Goal: Find specific page/section: Find specific page/section

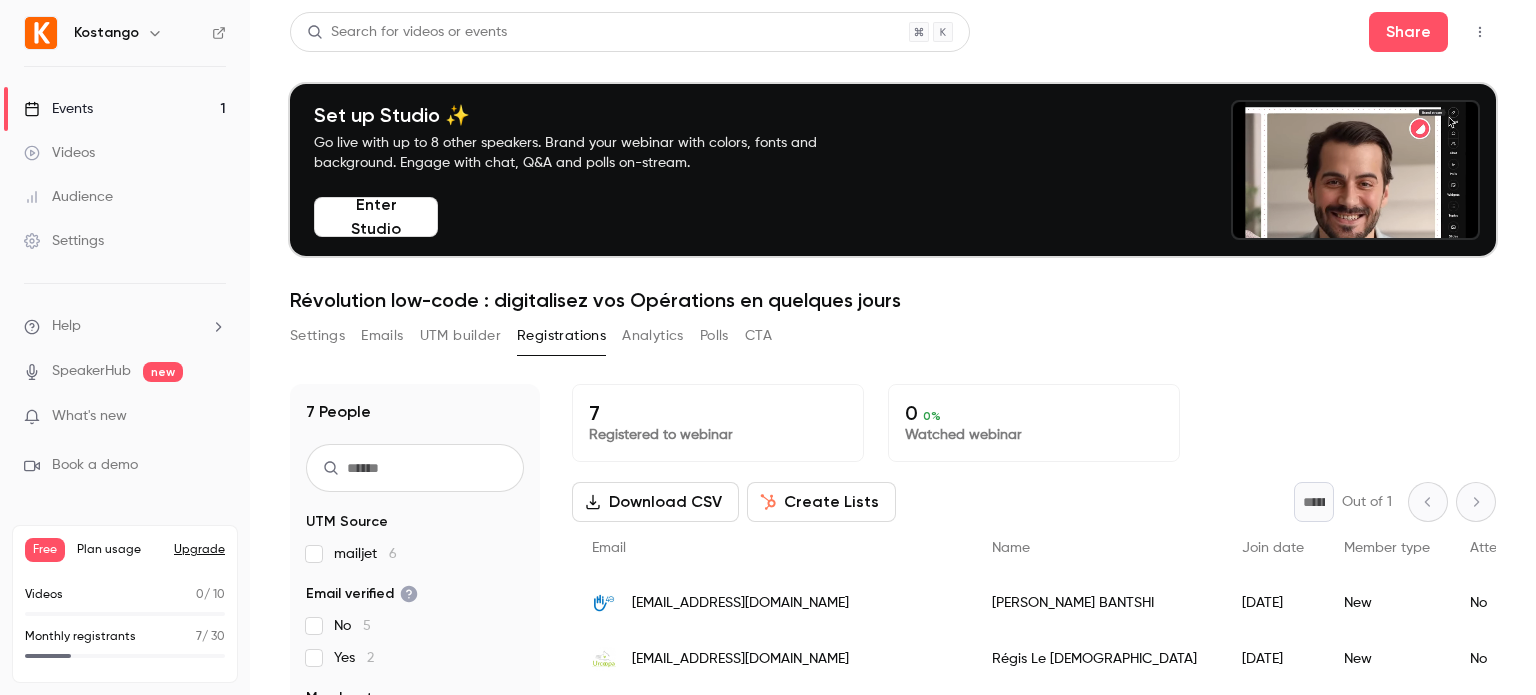
click at [1162, 328] on div "Settings Emails UTM builder Registrations Analytics Polls CTA" at bounding box center [893, 340] width 1206 height 40
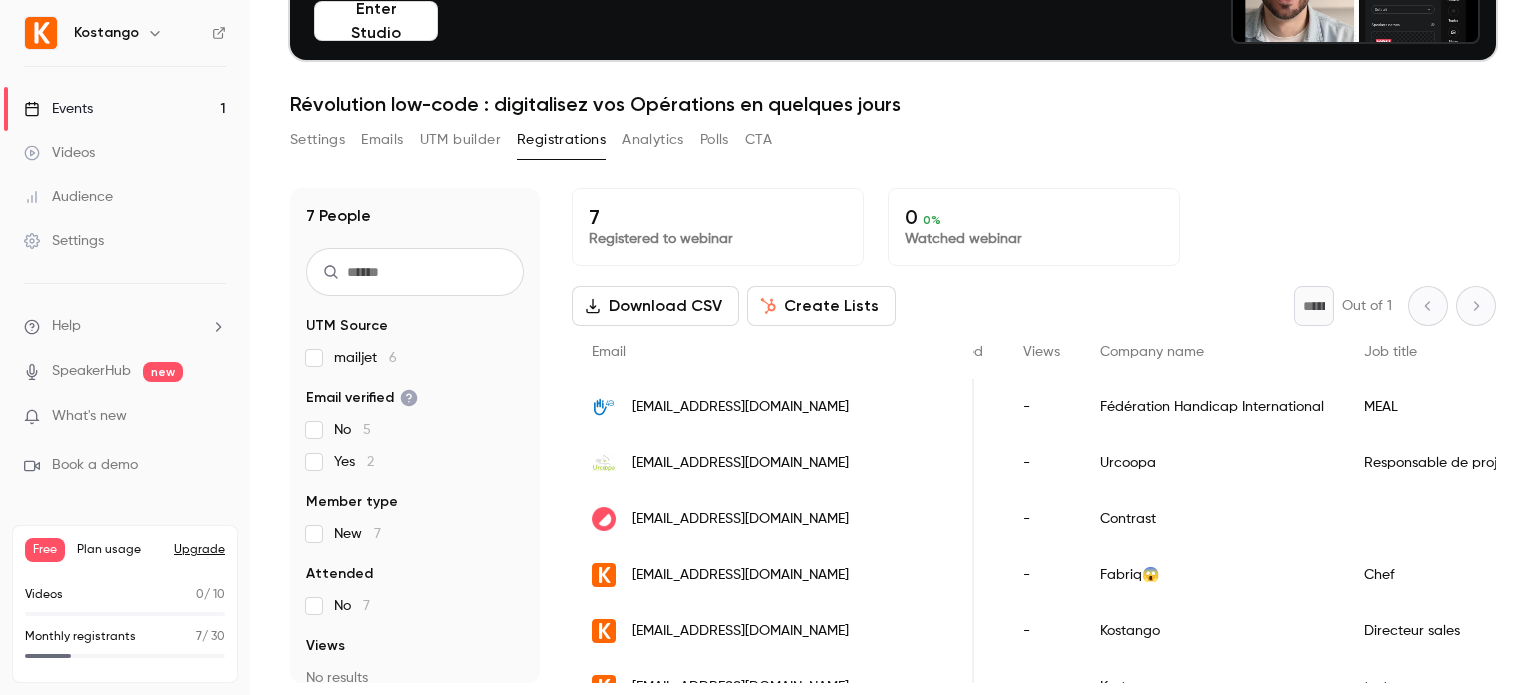
scroll to position [0, 551]
click at [602, 415] on img "People list" at bounding box center [604, 407] width 24 height 24
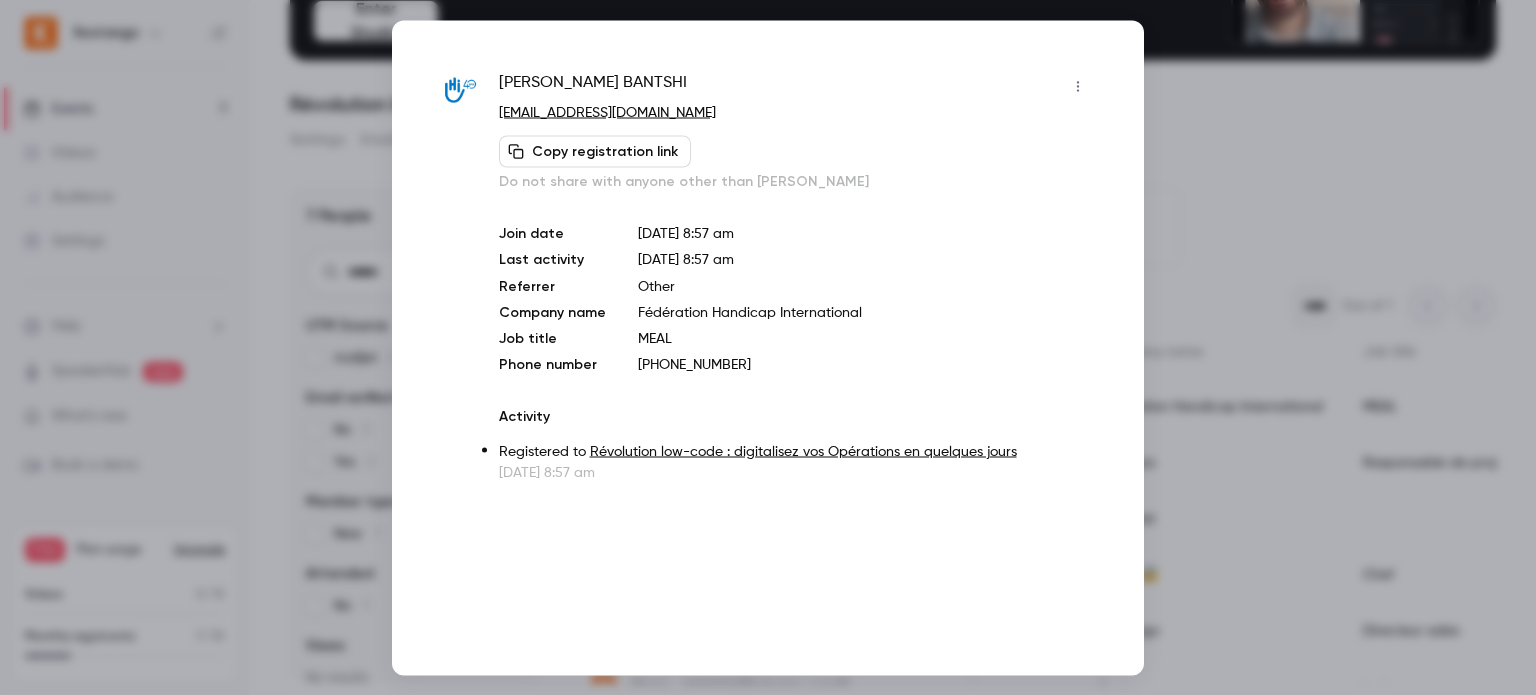
click at [1239, 163] on div at bounding box center [768, 347] width 1536 height 695
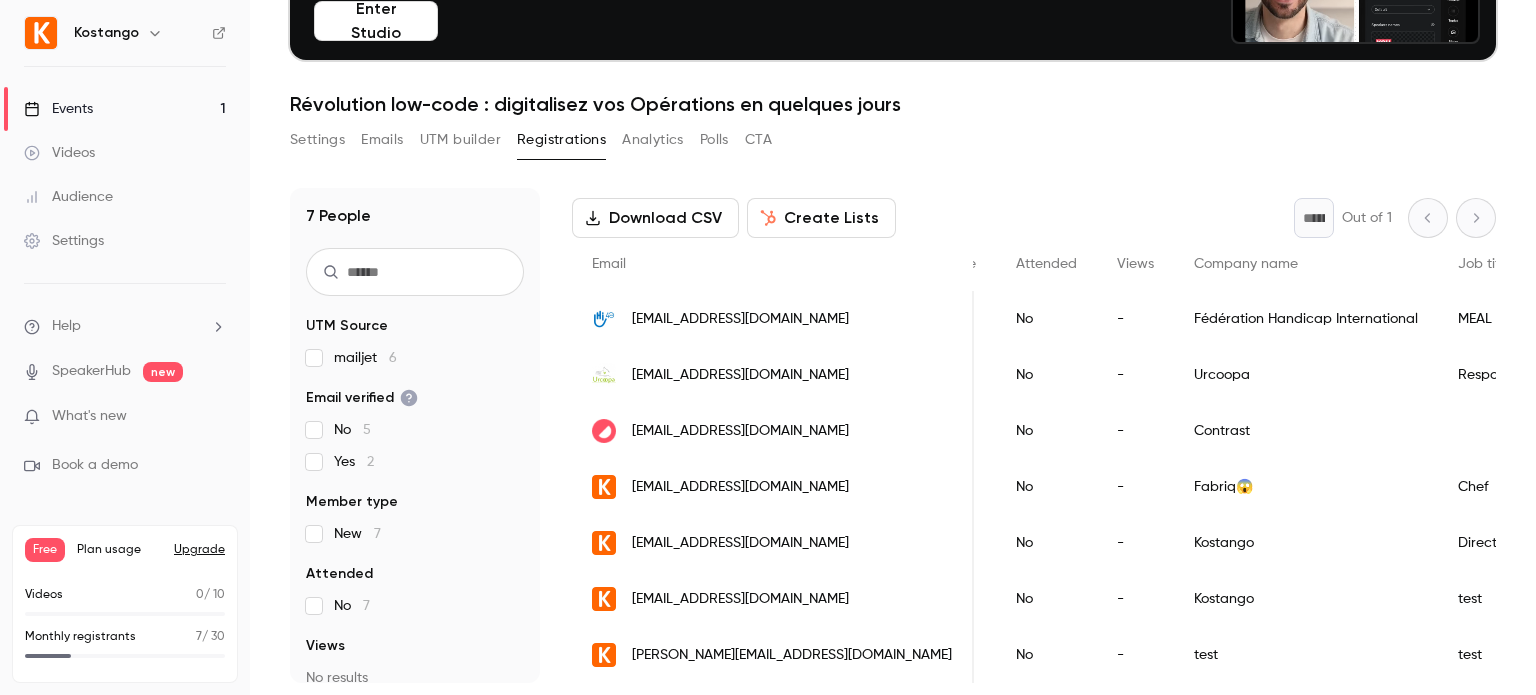
scroll to position [0, 0]
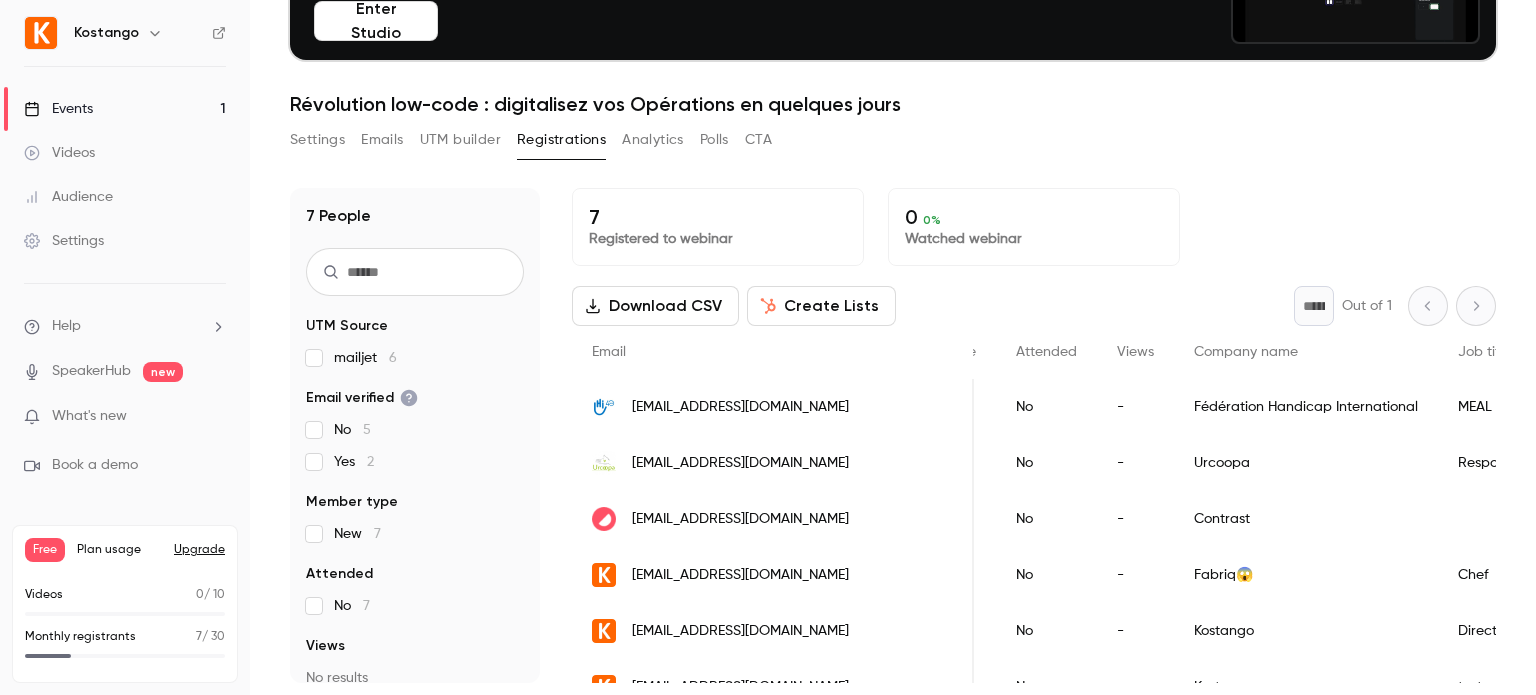
click at [1096, 106] on h1 "Révolution low-code : digitalisez vos Opérations en quelques jours" at bounding box center [893, 104] width 1206 height 24
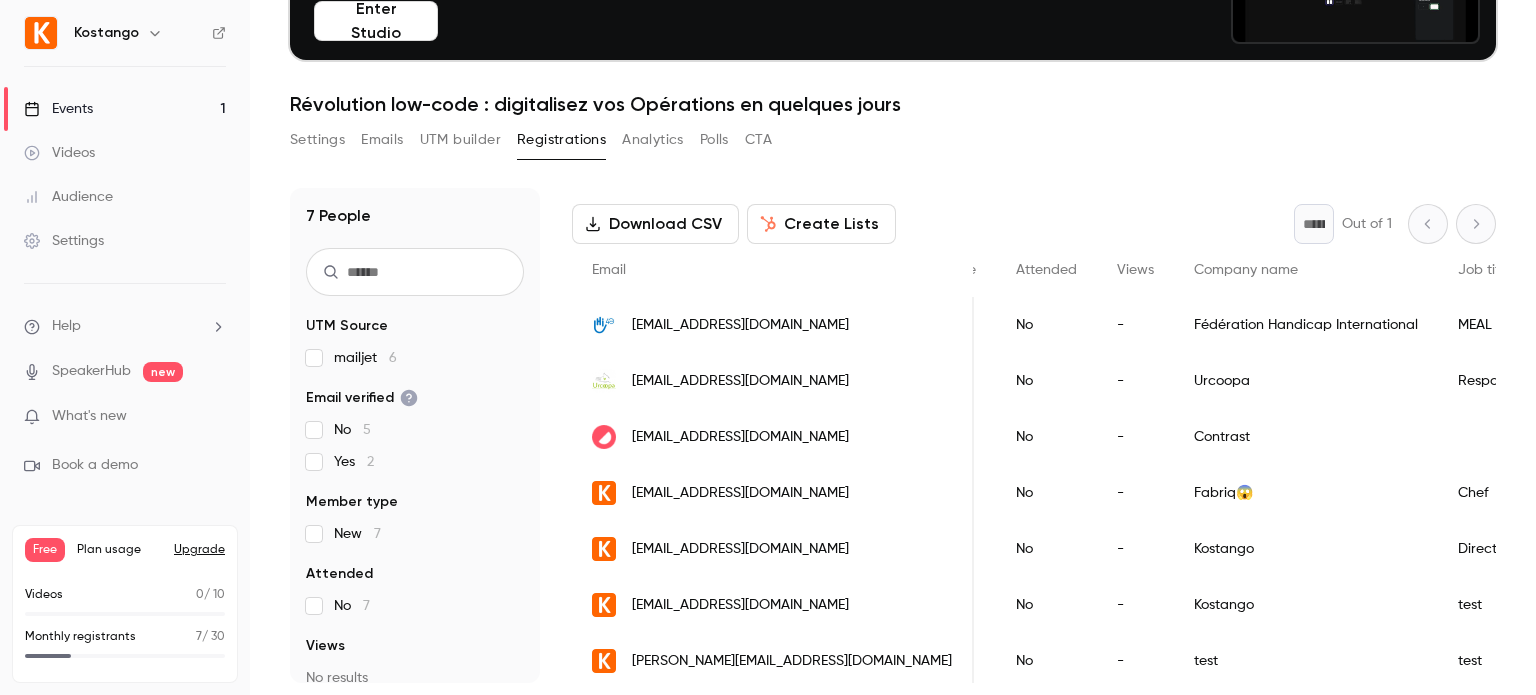
scroll to position [94, 0]
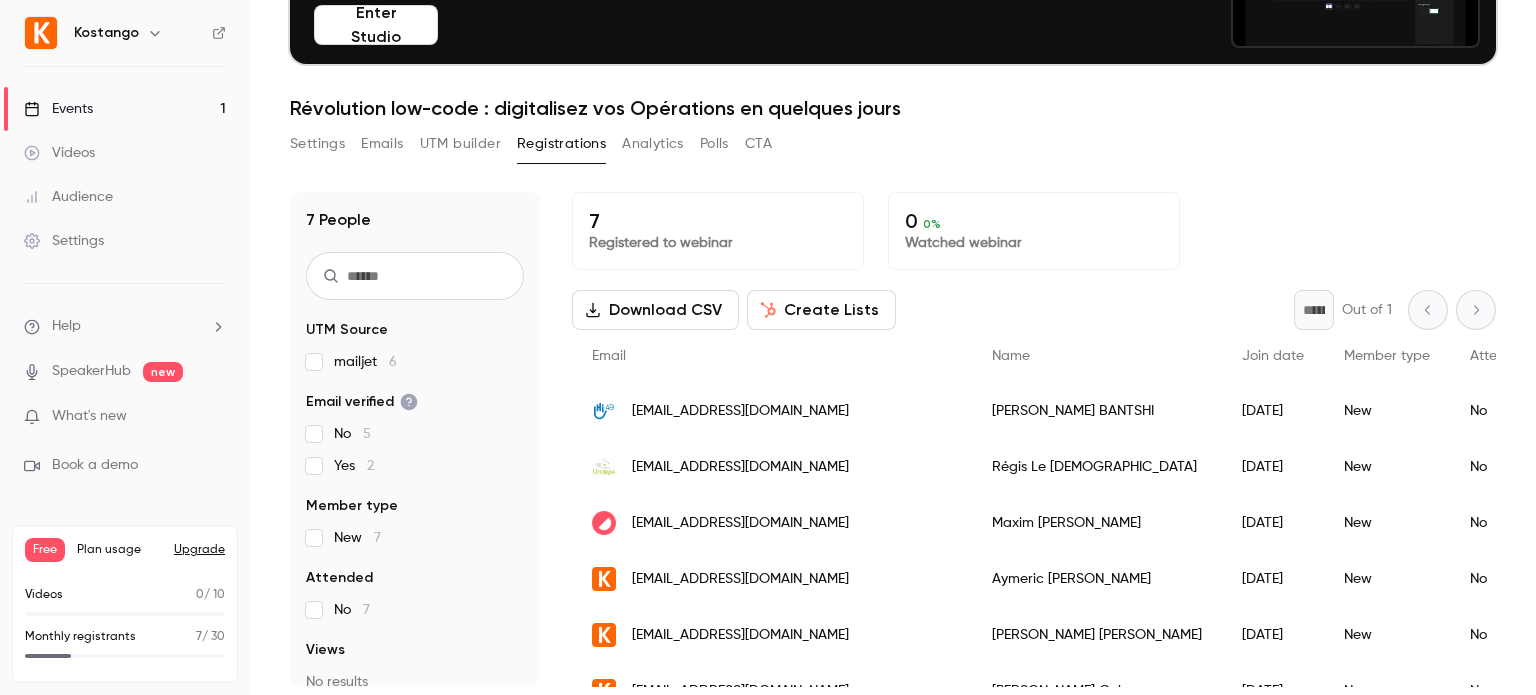
scroll to position [196, 0]
